Goal: Task Accomplishment & Management: Complete application form

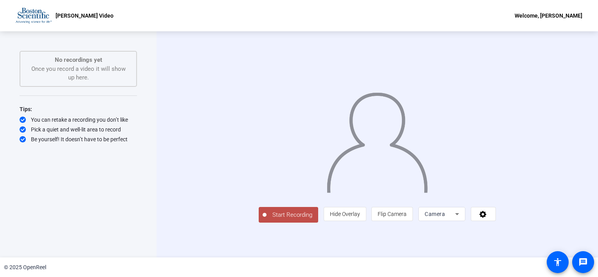
scroll to position [10, 0]
click at [462, 219] on icon at bounding box center [456, 213] width 9 height 9
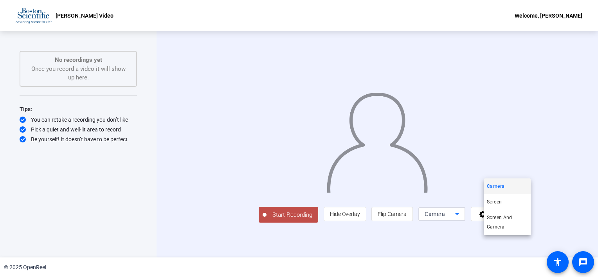
click at [549, 240] on div at bounding box center [299, 138] width 598 height 277
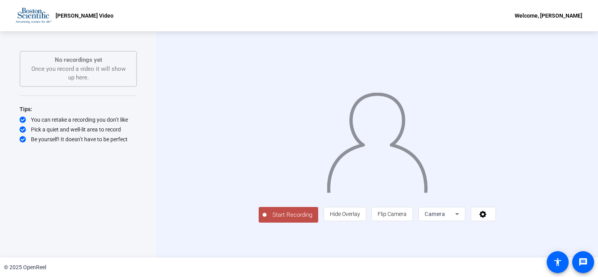
click at [487, 218] on icon at bounding box center [482, 214] width 7 height 7
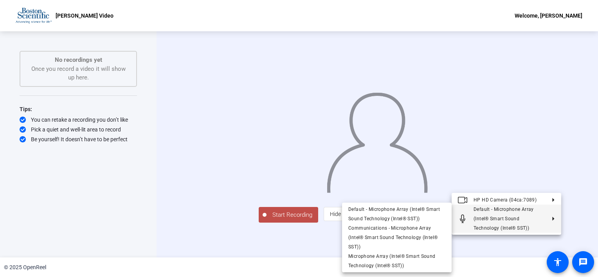
click at [301, 240] on div at bounding box center [299, 138] width 598 height 277
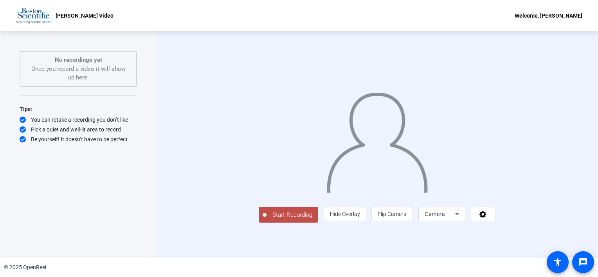
click at [94, 13] on div "Annette Video Welcome, Annette Fritts" at bounding box center [299, 15] width 598 height 31
click at [579, 14] on div "Welcome, [PERSON_NAME]" at bounding box center [549, 15] width 68 height 9
click at [578, 84] on div at bounding box center [299, 138] width 598 height 277
click at [462, 219] on icon at bounding box center [456, 213] width 9 height 9
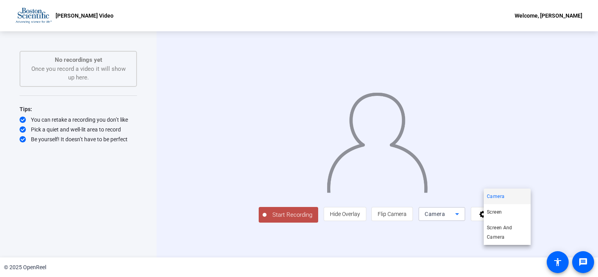
click at [577, 214] on div at bounding box center [299, 138] width 598 height 277
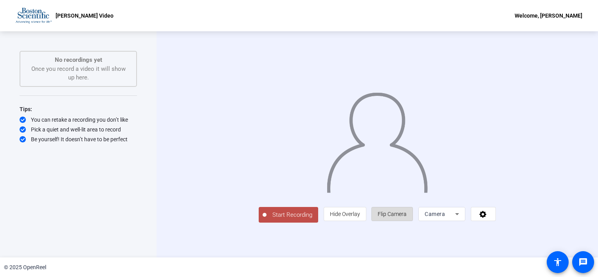
click at [407, 217] on span "Flip Camera" at bounding box center [392, 214] width 29 height 6
click at [455, 219] on div "Camera" at bounding box center [440, 213] width 31 height 9
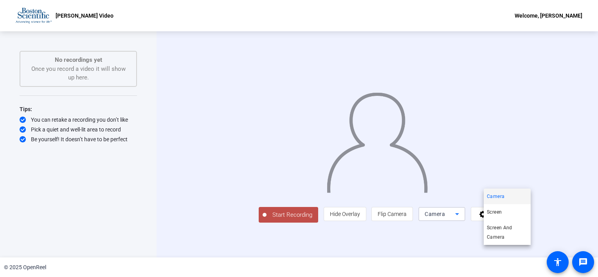
click at [461, 254] on div at bounding box center [299, 138] width 598 height 277
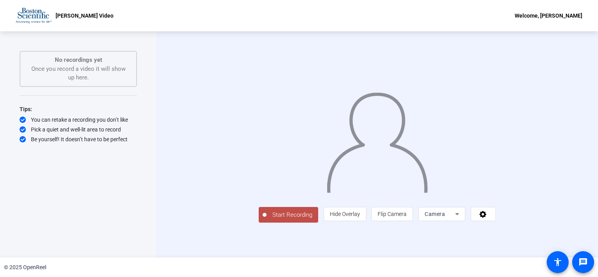
click at [407, 217] on span "Flip Camera" at bounding box center [392, 214] width 29 height 6
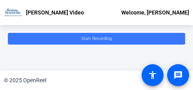
click at [192, 90] on html "Accessibility Screen-Reader Guide, Feedback, and Issue Reporting | New window […" at bounding box center [96, 45] width 193 height 90
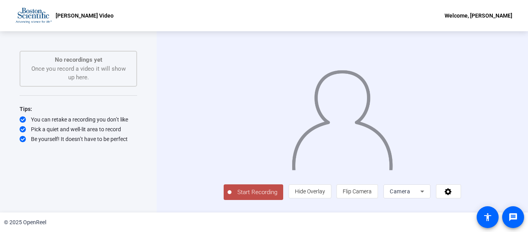
click at [231, 197] on span "Start Recording" at bounding box center [257, 192] width 52 height 9
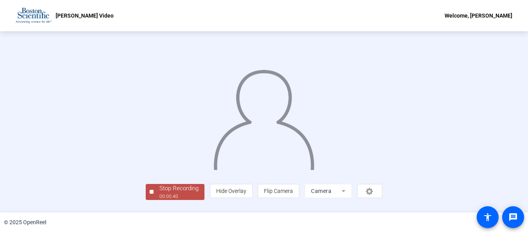
click at [382, 148] on div at bounding box center [264, 110] width 236 height 133
click at [153, 200] on span "Stop Recording 00:00:42" at bounding box center [178, 192] width 51 height 16
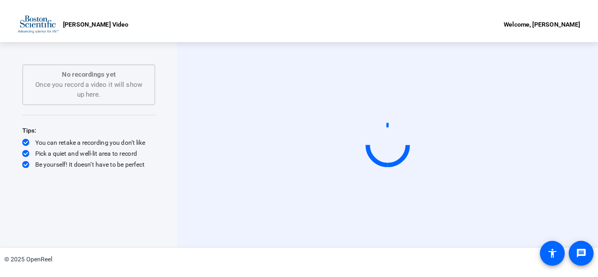
scroll to position [0, 0]
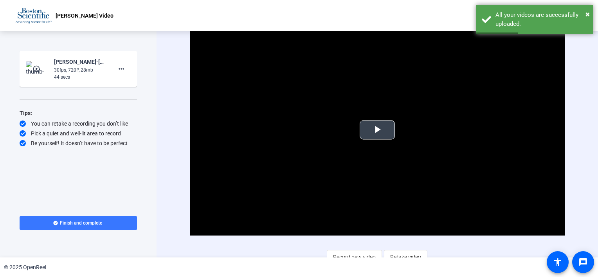
click at [377, 130] on span "Video Player" at bounding box center [377, 130] width 0 height 0
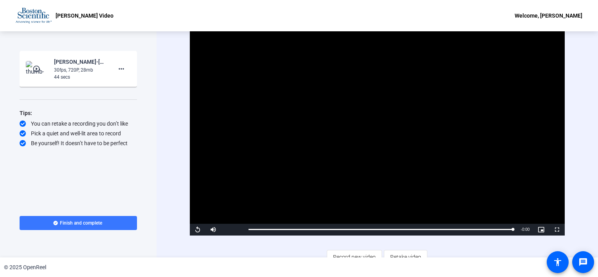
scroll to position [8, 0]
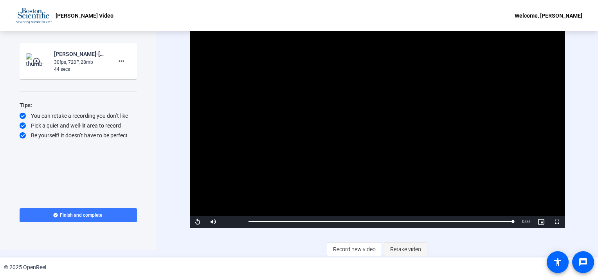
click at [391, 256] on span at bounding box center [405, 249] width 43 height 19
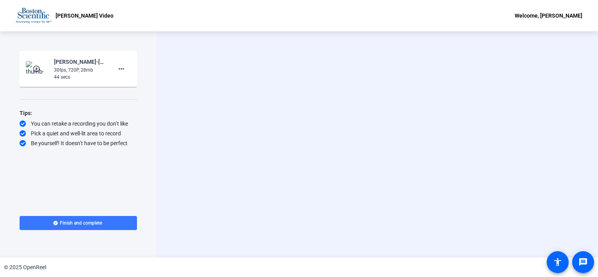
scroll to position [0, 0]
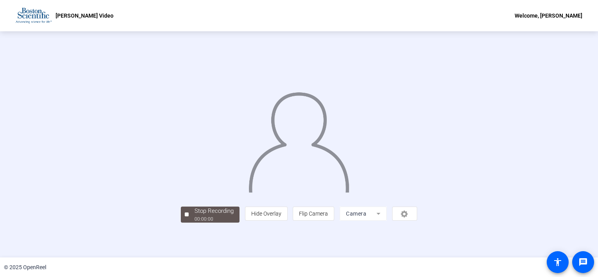
click at [342, 183] on img at bounding box center [299, 139] width 102 height 106
click at [195, 216] on div "Stop Recording" at bounding box center [214, 211] width 39 height 9
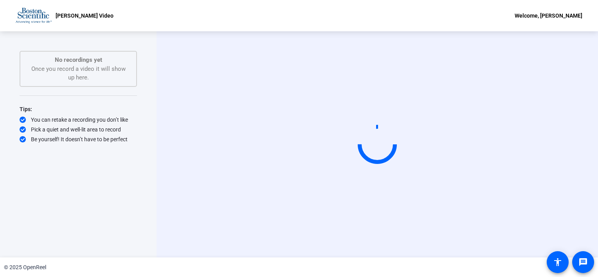
scroll to position [0, 0]
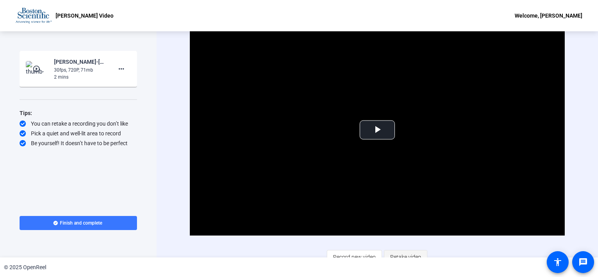
click at [396, 254] on span "Retake video" at bounding box center [405, 257] width 31 height 15
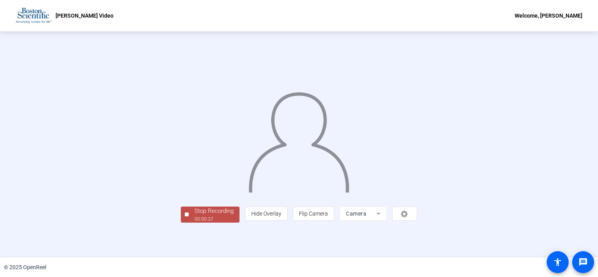
scroll to position [28, 0]
click at [195, 223] on div "00:00:40" at bounding box center [214, 219] width 39 height 7
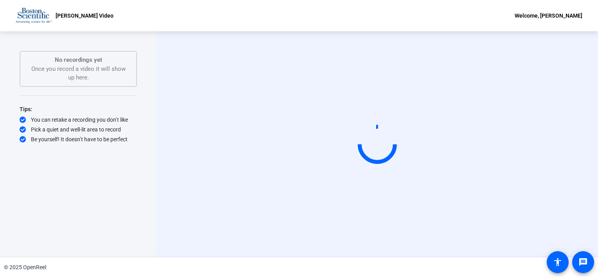
scroll to position [0, 0]
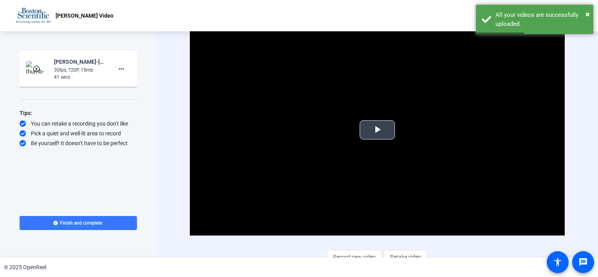
click at [377, 130] on span "Video Player" at bounding box center [377, 130] width 0 height 0
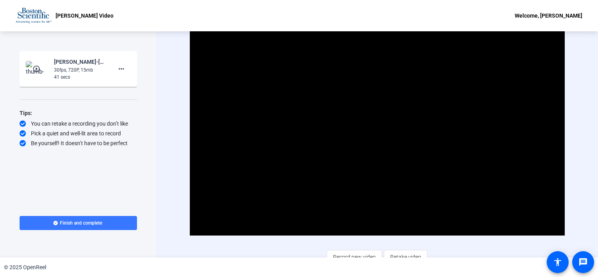
scroll to position [8, 0]
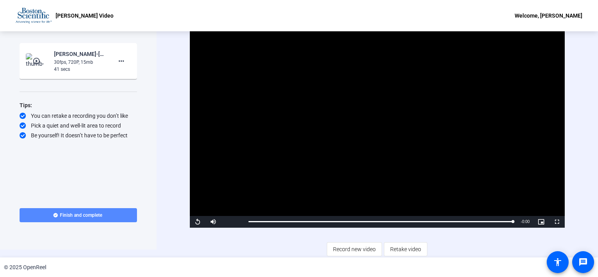
click at [106, 216] on span at bounding box center [78, 215] width 117 height 19
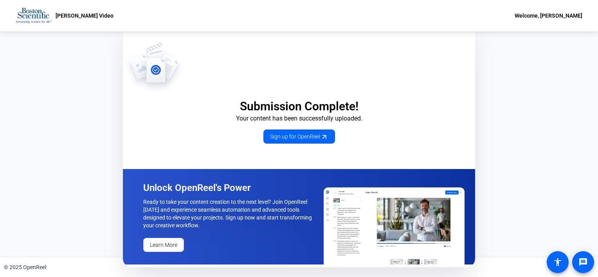
click at [551, 16] on div "Welcome, [PERSON_NAME]" at bounding box center [549, 15] width 68 height 9
click at [71, 14] on div at bounding box center [299, 138] width 598 height 277
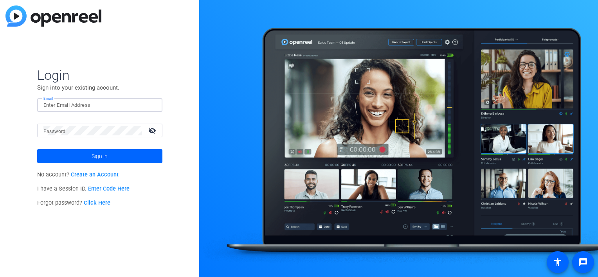
click at [74, 106] on input "Email" at bounding box center [99, 105] width 113 height 9
type input "annette.fritts@bsci.com"
click at [94, 172] on link "Create an Account" at bounding box center [95, 174] width 48 height 7
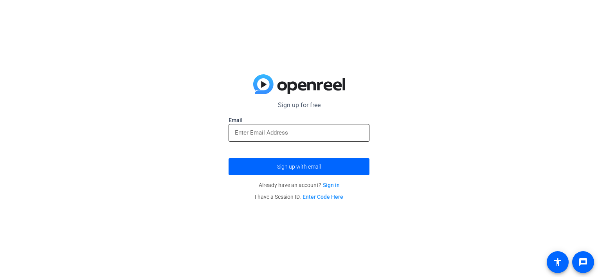
click at [234, 133] on div at bounding box center [299, 133] width 141 height 18
click at [270, 132] on input "email" at bounding box center [299, 132] width 128 height 9
type input "annette.fritts@bsci.com"
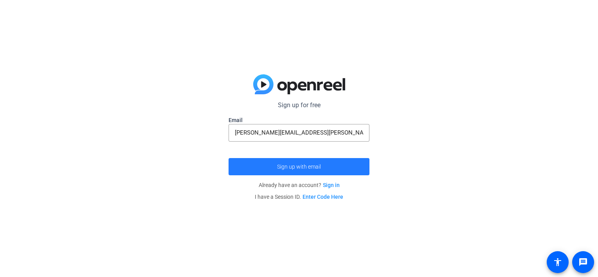
click at [277, 167] on span "Sign up with email" at bounding box center [299, 167] width 44 height 0
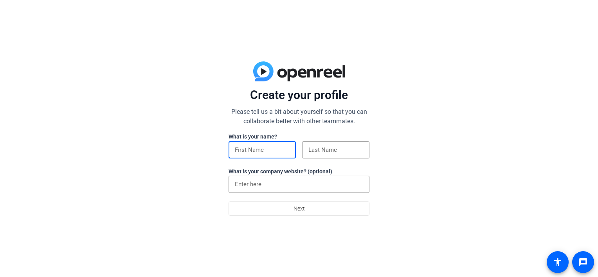
click at [249, 153] on input at bounding box center [262, 149] width 55 height 9
type input "Annette"
type input "Fritts"
type input "Annette Fritts"
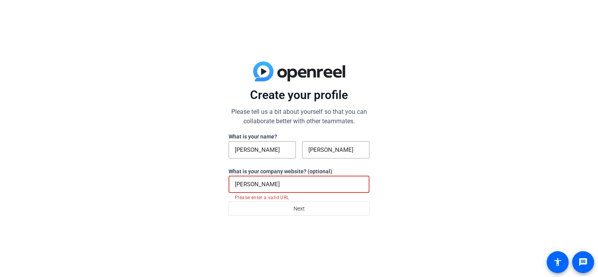
drag, startPoint x: 280, startPoint y: 188, endPoint x: 198, endPoint y: 178, distance: 82.7
click at [198, 178] on div "Create your profile Please tell us a bit about yourself so that you can collabo…" at bounding box center [299, 138] width 598 height 277
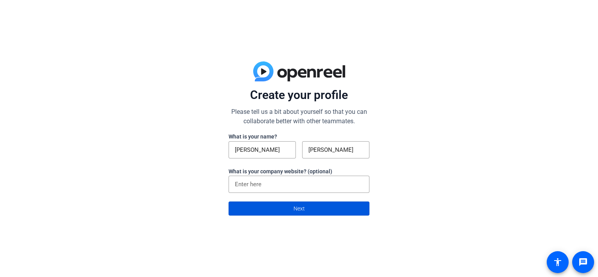
click at [260, 213] on span at bounding box center [299, 208] width 140 height 19
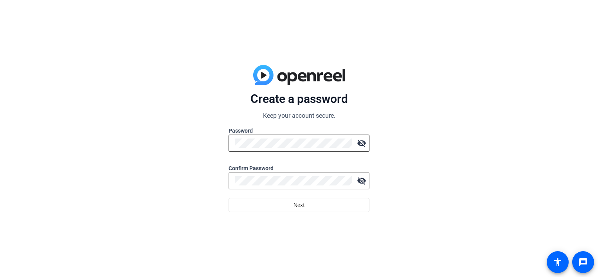
click at [258, 150] on div at bounding box center [293, 143] width 117 height 17
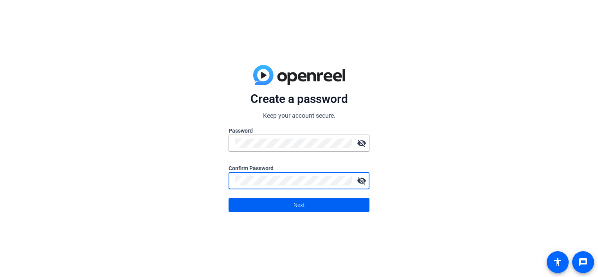
click at [346, 204] on span at bounding box center [299, 205] width 140 height 19
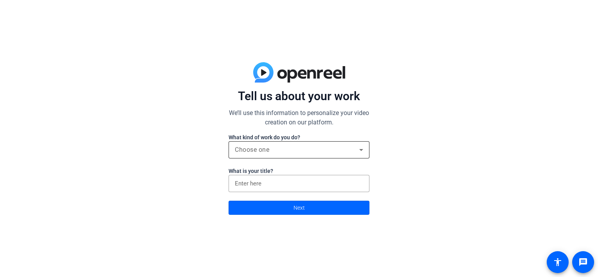
click at [305, 157] on div "Choose one" at bounding box center [299, 149] width 128 height 17
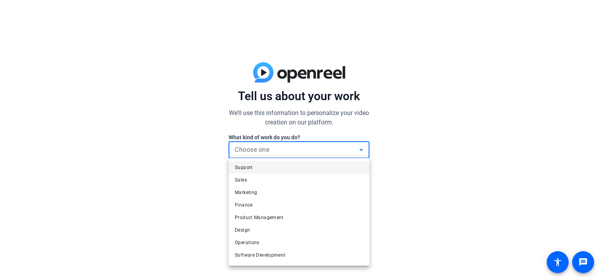
click at [447, 184] on div at bounding box center [299, 138] width 598 height 277
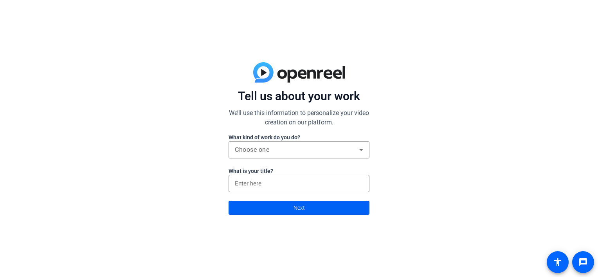
click at [324, 214] on span at bounding box center [299, 207] width 140 height 19
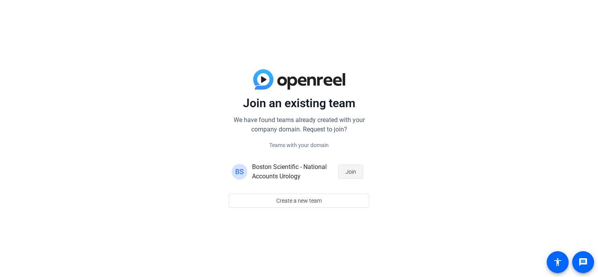
click at [348, 169] on span "Join" at bounding box center [351, 171] width 11 height 15
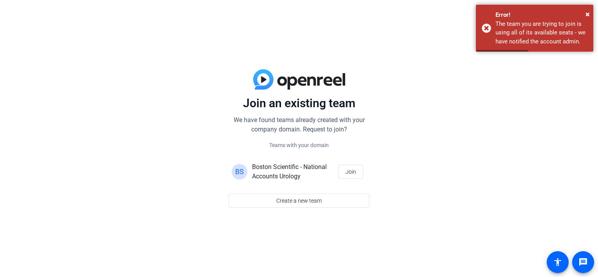
click at [277, 177] on span "Boston Scientific - National Accounts Urology" at bounding box center [289, 171] width 75 height 17
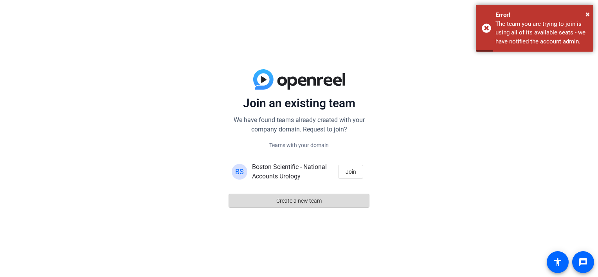
click at [281, 201] on span "Create a new team" at bounding box center [298, 200] width 45 height 15
